Goal: Information Seeking & Learning: Learn about a topic

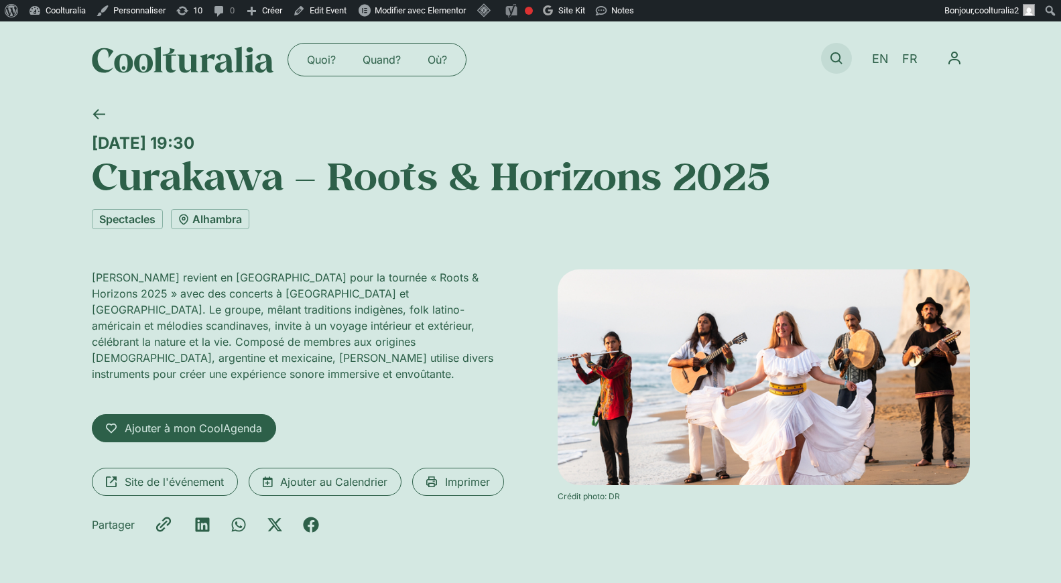
click at [833, 55] on icon at bounding box center [836, 58] width 12 height 12
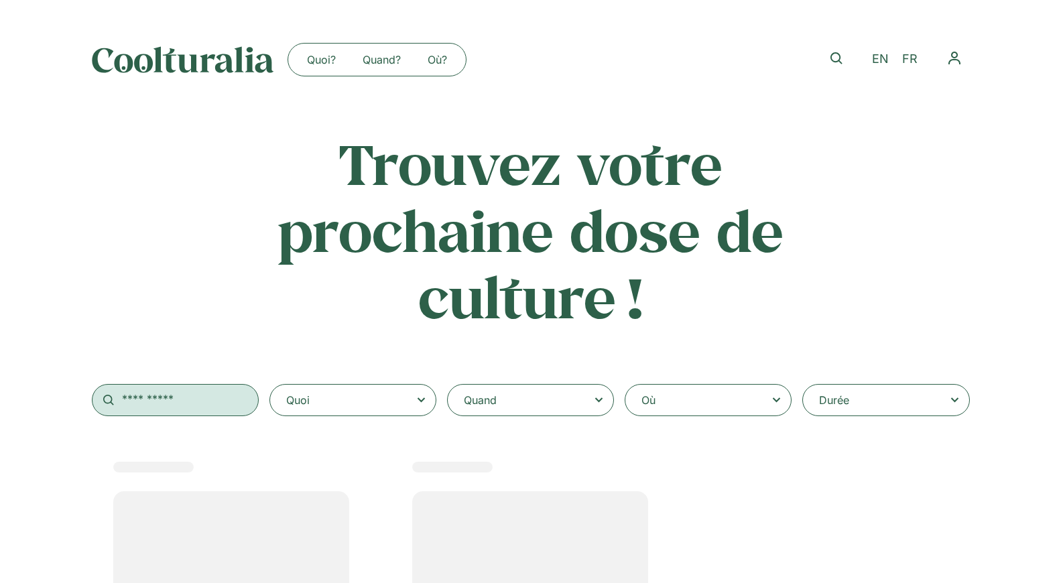
click at [187, 393] on input "text" at bounding box center [175, 400] width 167 height 32
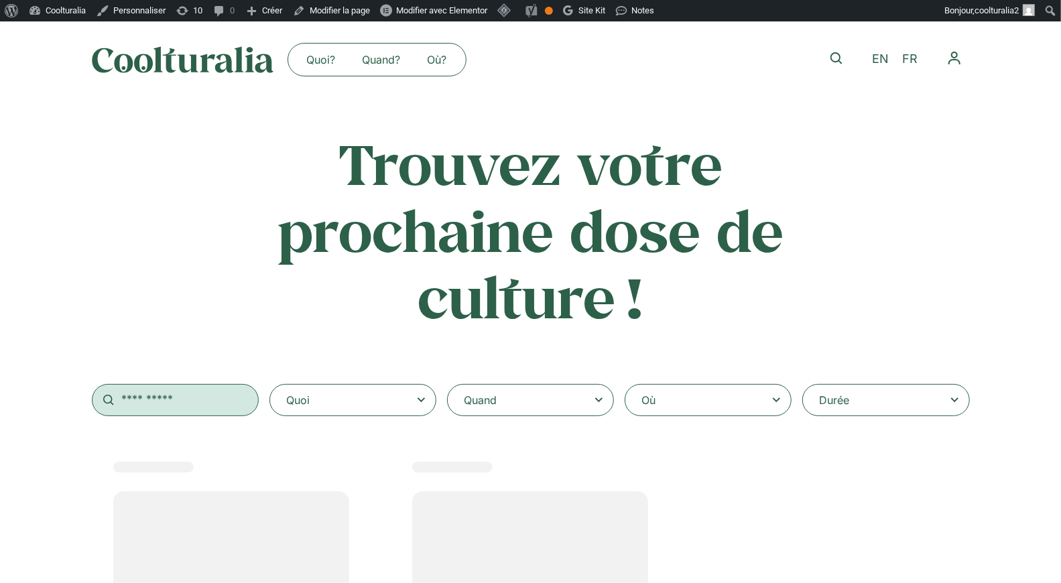
select select
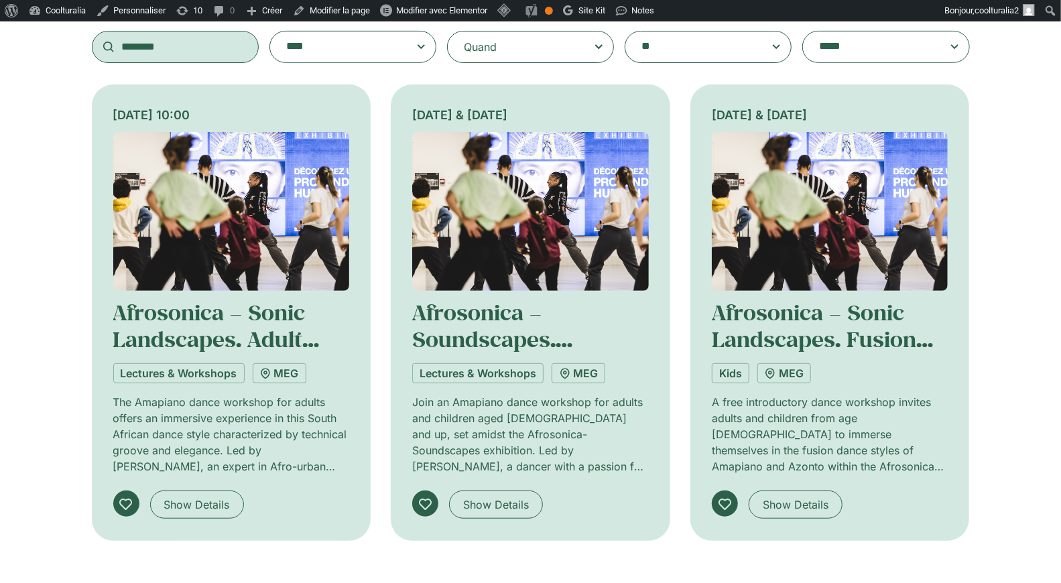
scroll to position [350, 0]
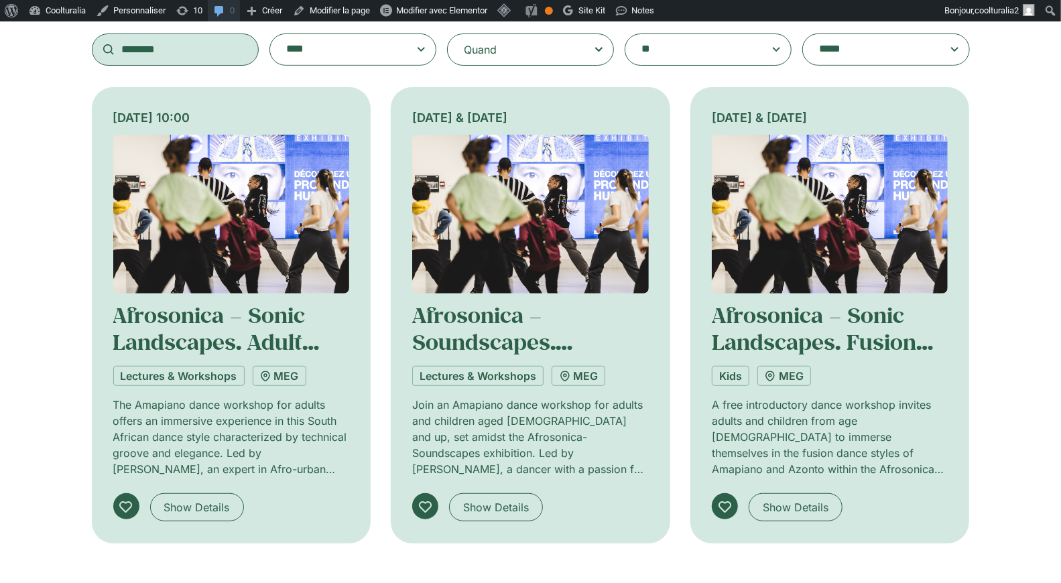
type input "********"
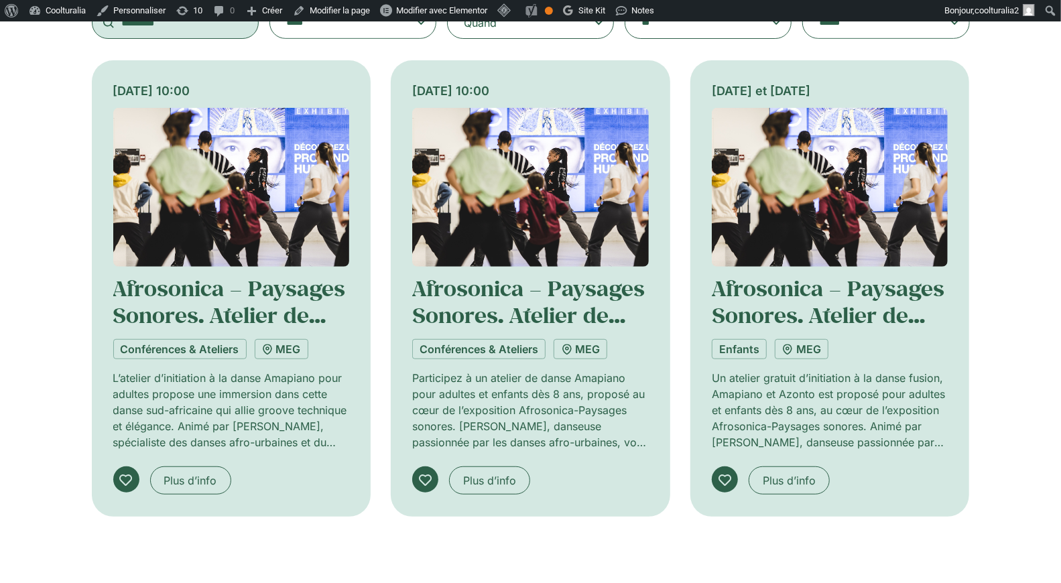
scroll to position [380, 0]
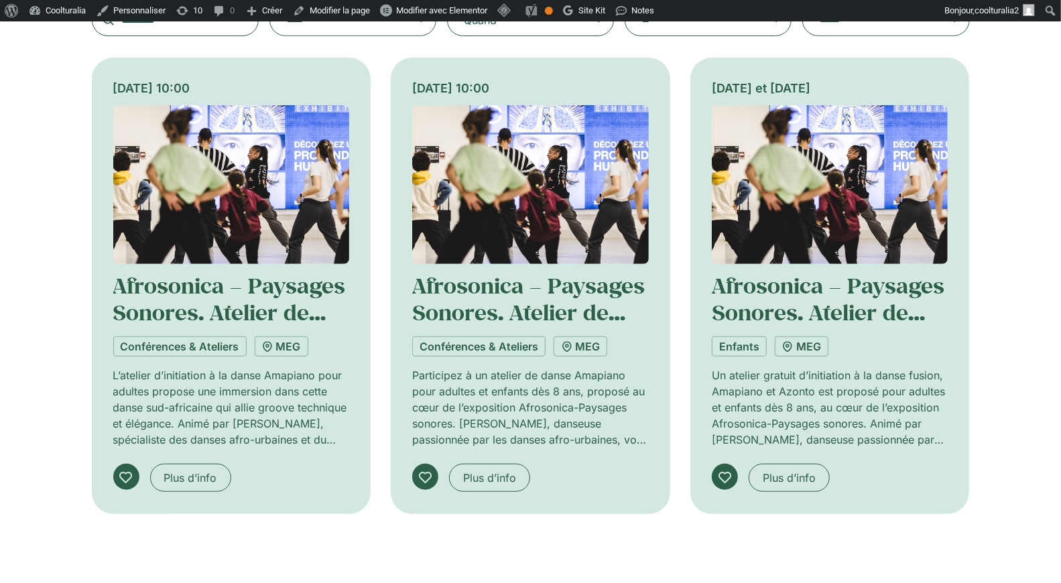
click at [554, 244] on img at bounding box center [530, 184] width 236 height 159
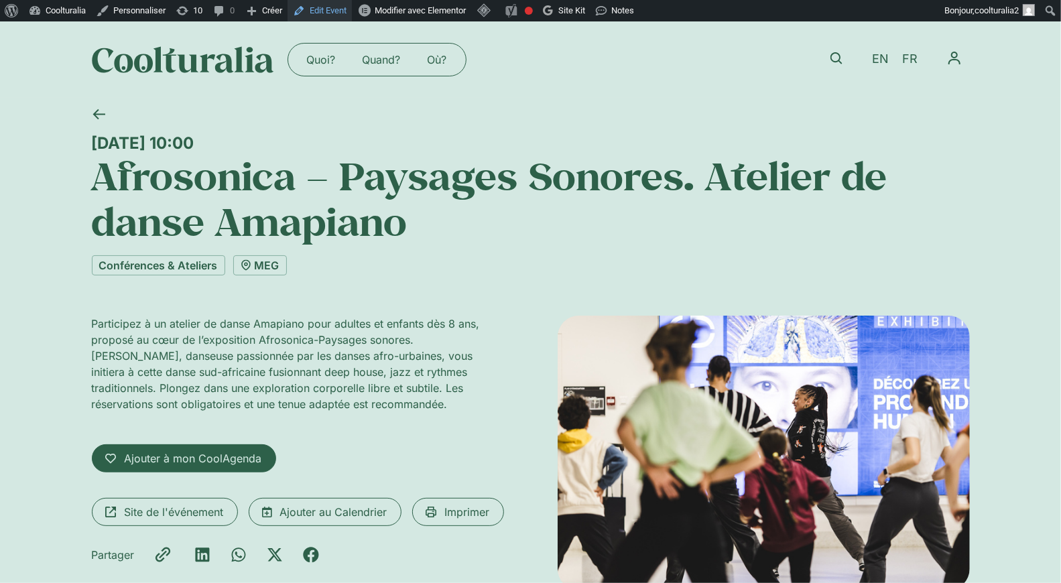
click at [344, 6] on link "Edit Event" at bounding box center [319, 10] width 64 height 21
